Goal: Check status: Check status

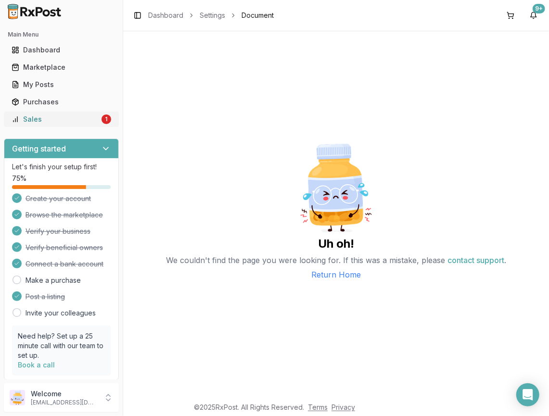
click at [90, 120] on div "Sales" at bounding box center [56, 120] width 88 height 10
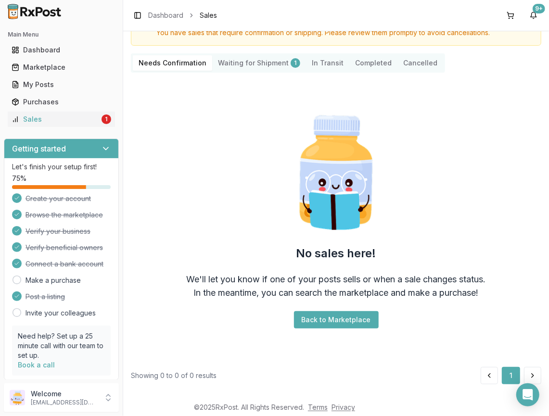
scroll to position [58, 0]
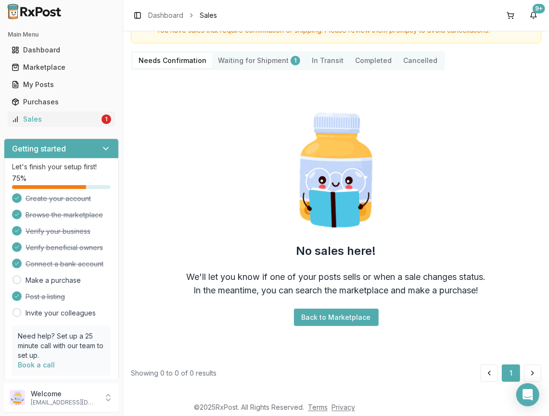
click at [252, 64] on Shipment "Waiting for Shipment 1" at bounding box center [259, 60] width 94 height 15
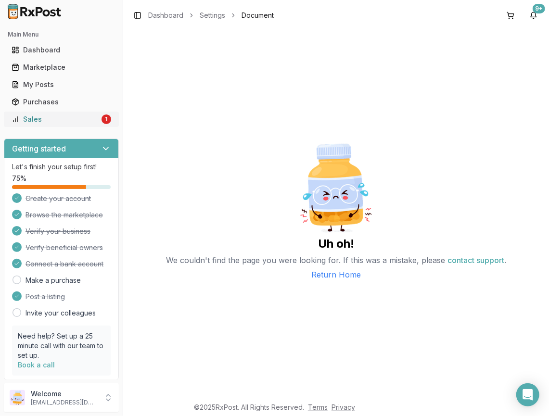
click at [30, 116] on div "Sales" at bounding box center [56, 120] width 88 height 10
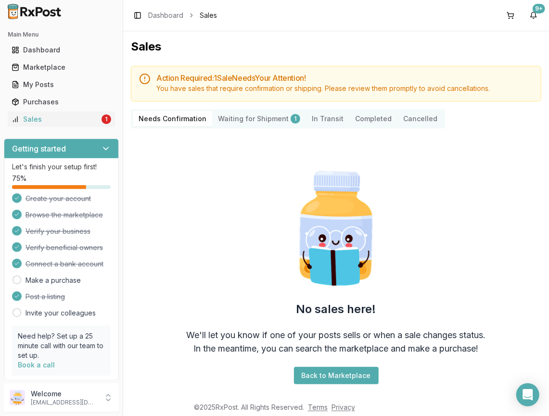
click at [258, 119] on Shipment "Waiting for Shipment 1" at bounding box center [259, 118] width 94 height 15
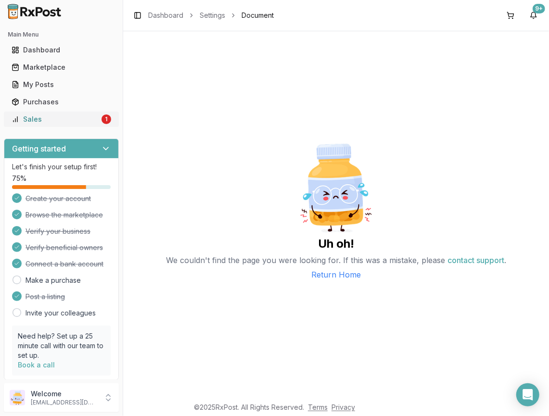
click at [56, 117] on div "Sales" at bounding box center [56, 120] width 88 height 10
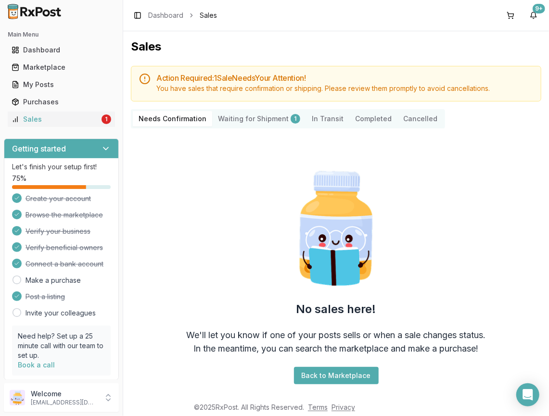
click at [375, 117] on button "Completed" at bounding box center [373, 118] width 48 height 15
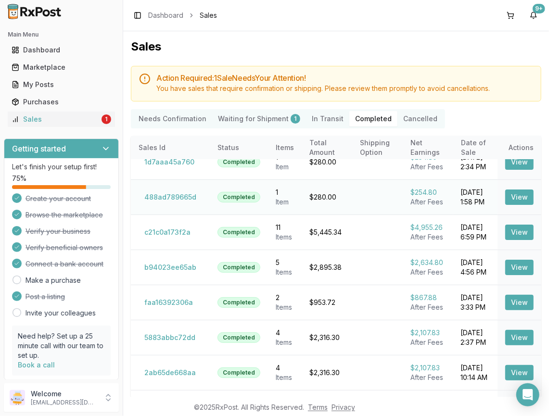
scroll to position [56, 0]
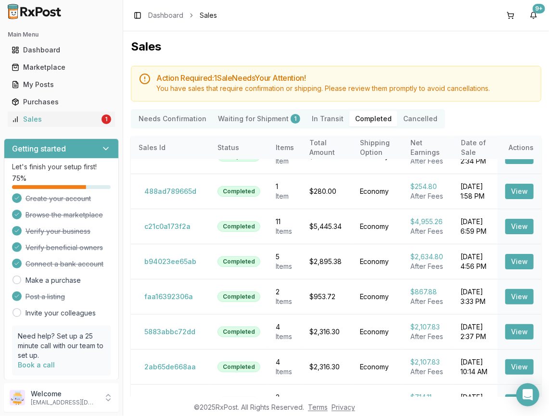
click at [320, 122] on Transit "In Transit" at bounding box center [327, 118] width 43 height 15
click at [320, 117] on Transit "In Transit" at bounding box center [327, 118] width 43 height 15
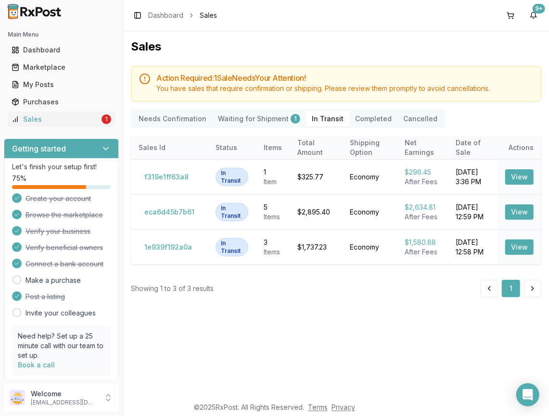
click at [263, 121] on Shipment "Waiting for Shipment 1" at bounding box center [259, 118] width 94 height 15
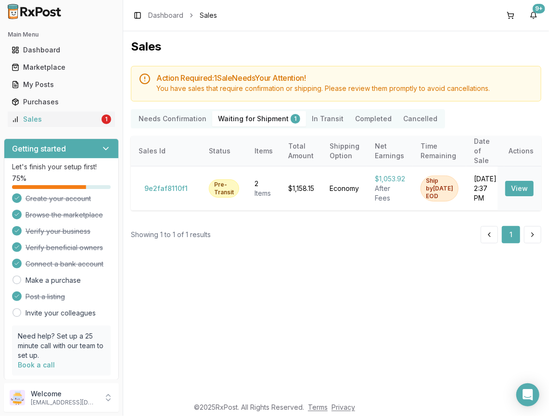
click at [363, 116] on button "Completed" at bounding box center [373, 118] width 48 height 15
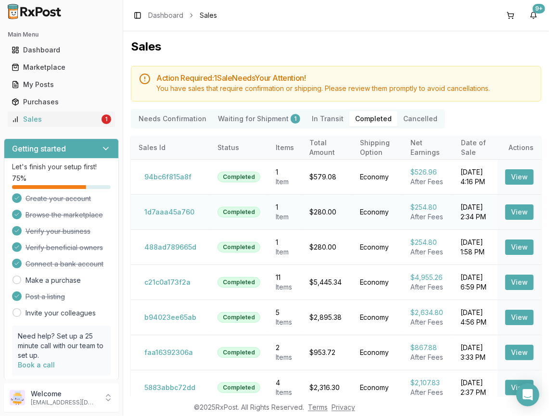
click at [506, 209] on button "View" at bounding box center [519, 212] width 28 height 15
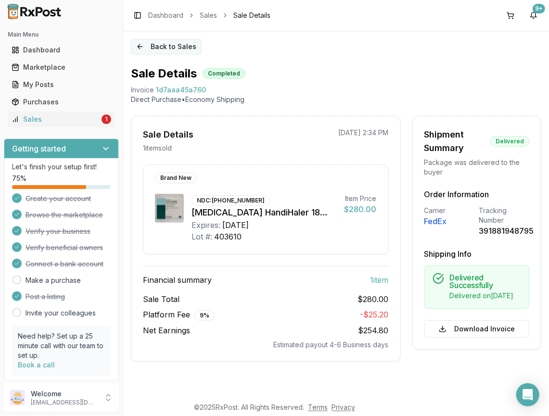
click at [137, 49] on button "Back to Sales" at bounding box center [166, 46] width 71 height 15
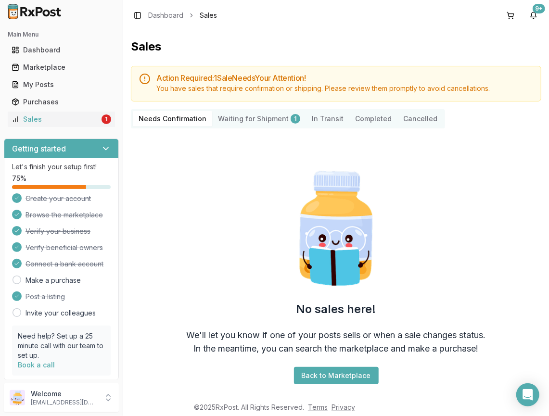
click at [371, 115] on button "Completed" at bounding box center [373, 118] width 48 height 15
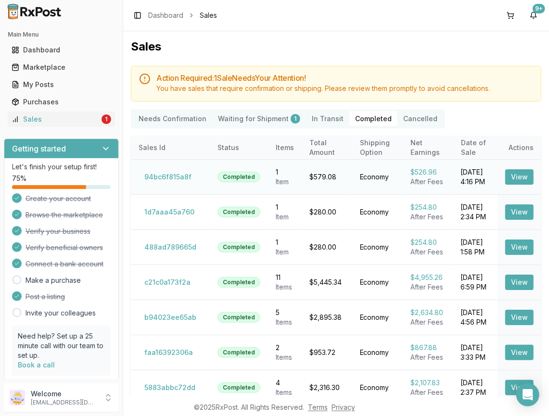
click at [505, 178] on button "View" at bounding box center [519, 176] width 28 height 15
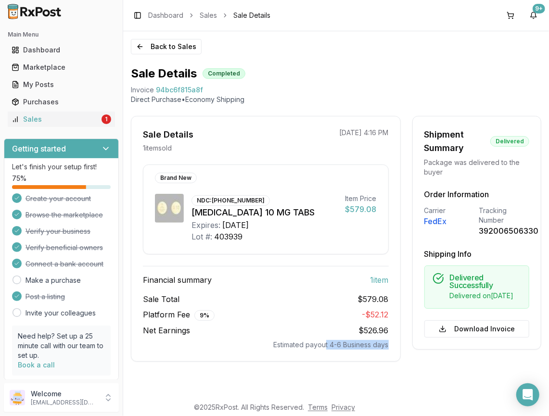
drag, startPoint x: 391, startPoint y: 345, endPoint x: 326, endPoint y: 349, distance: 64.6
click at [326, 349] on div "Sale Details 1 item sold 08/11/2025 4:16 PM Brand New NDC: 00597-0152-30 Jardia…" at bounding box center [266, 239] width 270 height 246
click at [138, 48] on button "Back to Sales" at bounding box center [166, 46] width 71 height 15
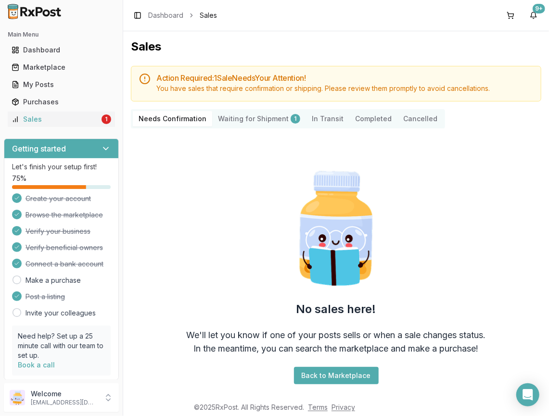
click at [260, 121] on Shipment "Waiting for Shipment 1" at bounding box center [259, 118] width 94 height 15
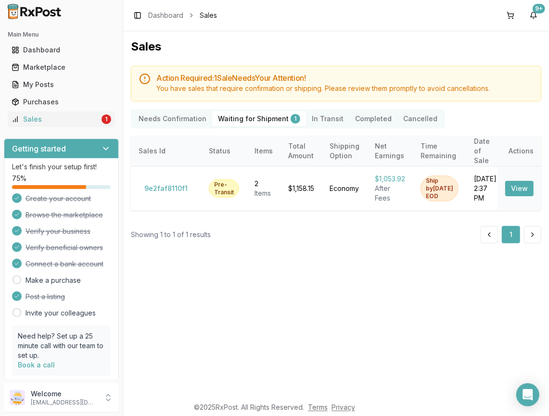
click at [160, 119] on Confirmation "Needs Confirmation" at bounding box center [172, 118] width 79 height 15
